Goal: Task Accomplishment & Management: Manage account settings

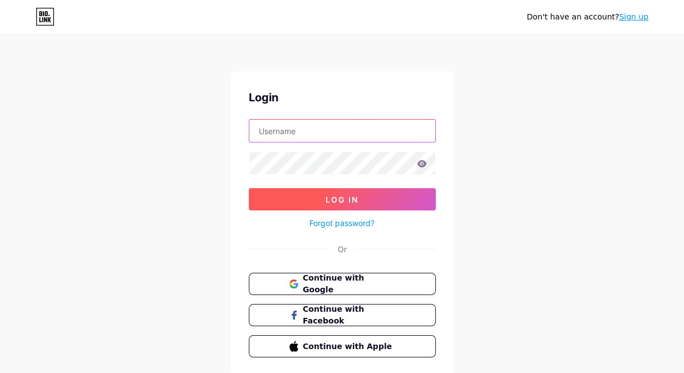
type input "[EMAIL_ADDRESS][DOMAIN_NAME]"
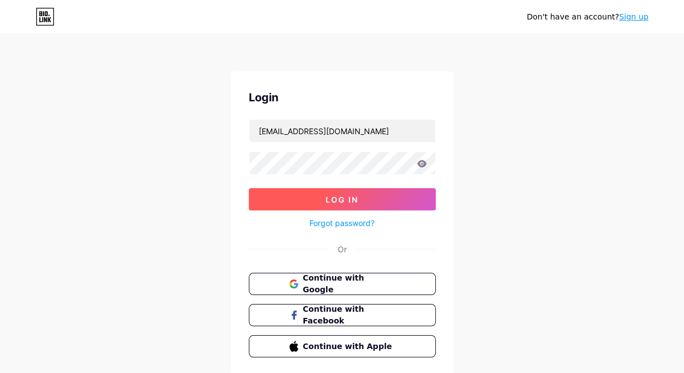
click at [350, 201] on span "Log In" at bounding box center [342, 199] width 33 height 9
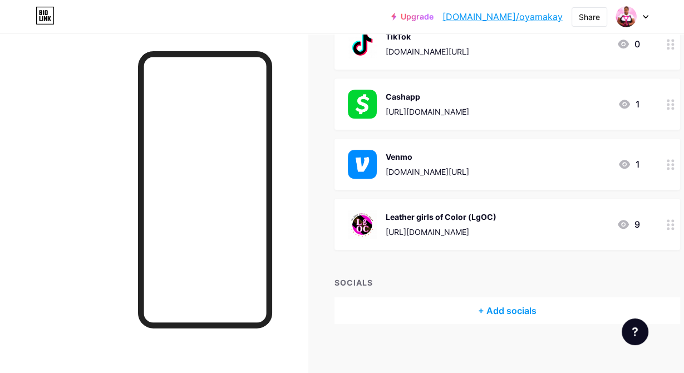
scroll to position [463, 0]
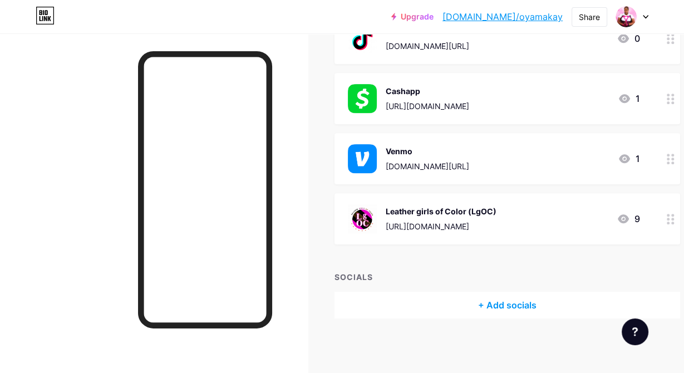
click at [672, 218] on circle at bounding box center [672, 219] width 3 height 3
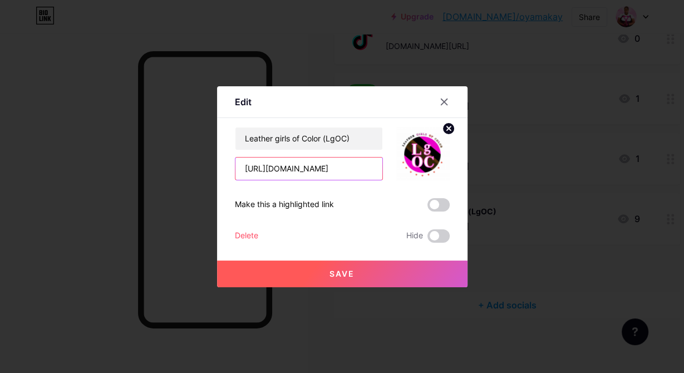
click at [333, 169] on input "[URL][DOMAIN_NAME]" at bounding box center [308, 169] width 147 height 22
click at [333, 168] on input "[URL][DOMAIN_NAME]" at bounding box center [308, 169] width 147 height 22
drag, startPoint x: 333, startPoint y: 168, endPoint x: 276, endPoint y: 166, distance: 56.8
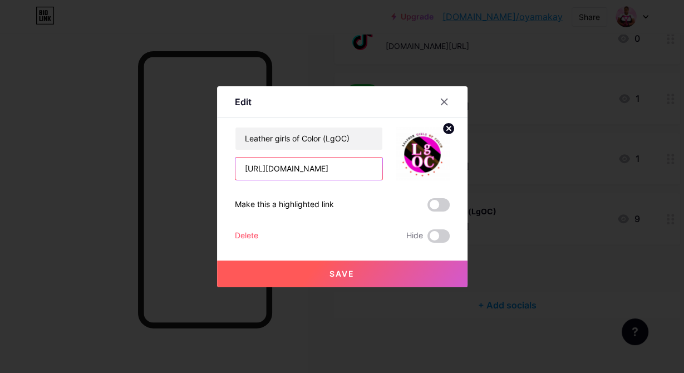
click at [276, 166] on input "[URL][DOMAIN_NAME]" at bounding box center [308, 169] width 147 height 22
click at [301, 165] on input "[URL][DOMAIN_NAME]" at bounding box center [308, 169] width 147 height 22
click at [363, 173] on input "[URL]" at bounding box center [308, 169] width 147 height 22
type input "[URL][DOMAIN_NAME]"
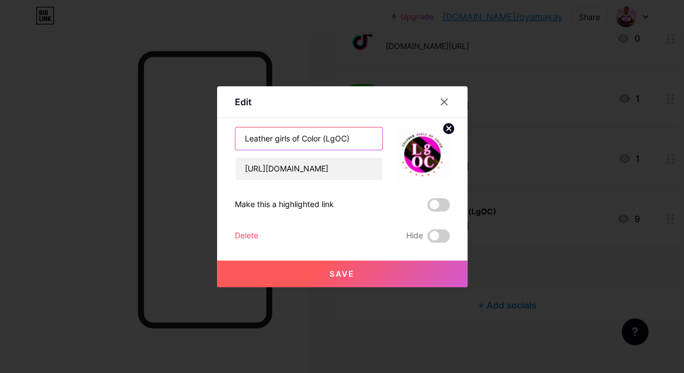
click at [297, 139] on input "Leather girls of Color (LgOC)" at bounding box center [308, 138] width 147 height 22
type input "Leather girls Of Color (LgOC)"
click at [406, 269] on button "Save" at bounding box center [342, 273] width 250 height 27
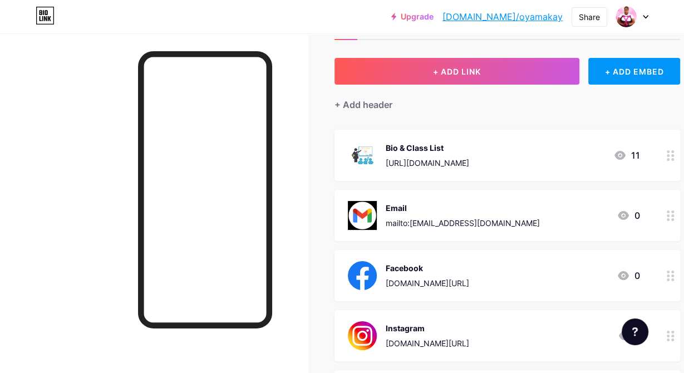
scroll to position [36, 0]
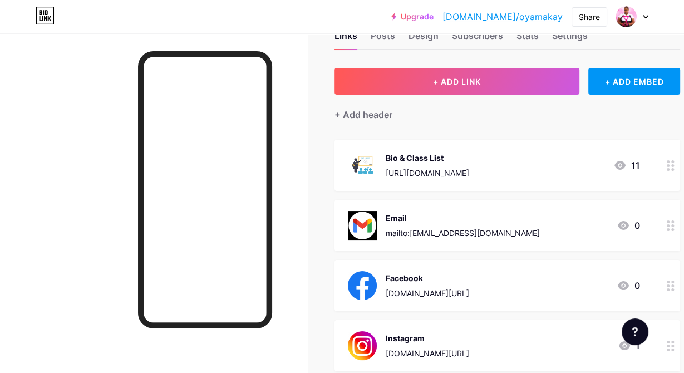
click at [461, 167] on div "[URL][DOMAIN_NAME]" at bounding box center [427, 173] width 83 height 12
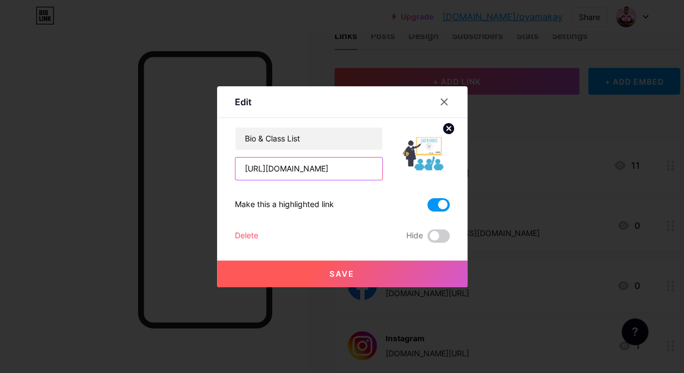
click at [322, 170] on input "[URL][DOMAIN_NAME]" at bounding box center [308, 169] width 147 height 22
click at [317, 170] on input "[URL][DOMAIN_NAME]" at bounding box center [308, 169] width 147 height 22
type textarea "."
click at [317, 170] on input "[URL][DOMAIN_NAME]" at bounding box center [308, 169] width 147 height 22
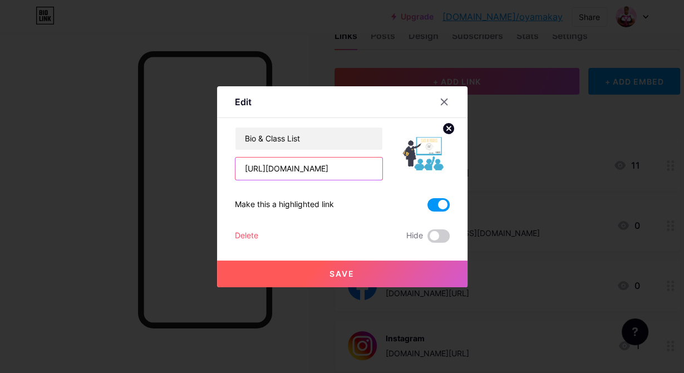
click at [317, 170] on input "[URL][DOMAIN_NAME]" at bounding box center [308, 169] width 147 height 22
